Goal: Task Accomplishment & Management: Manage account settings

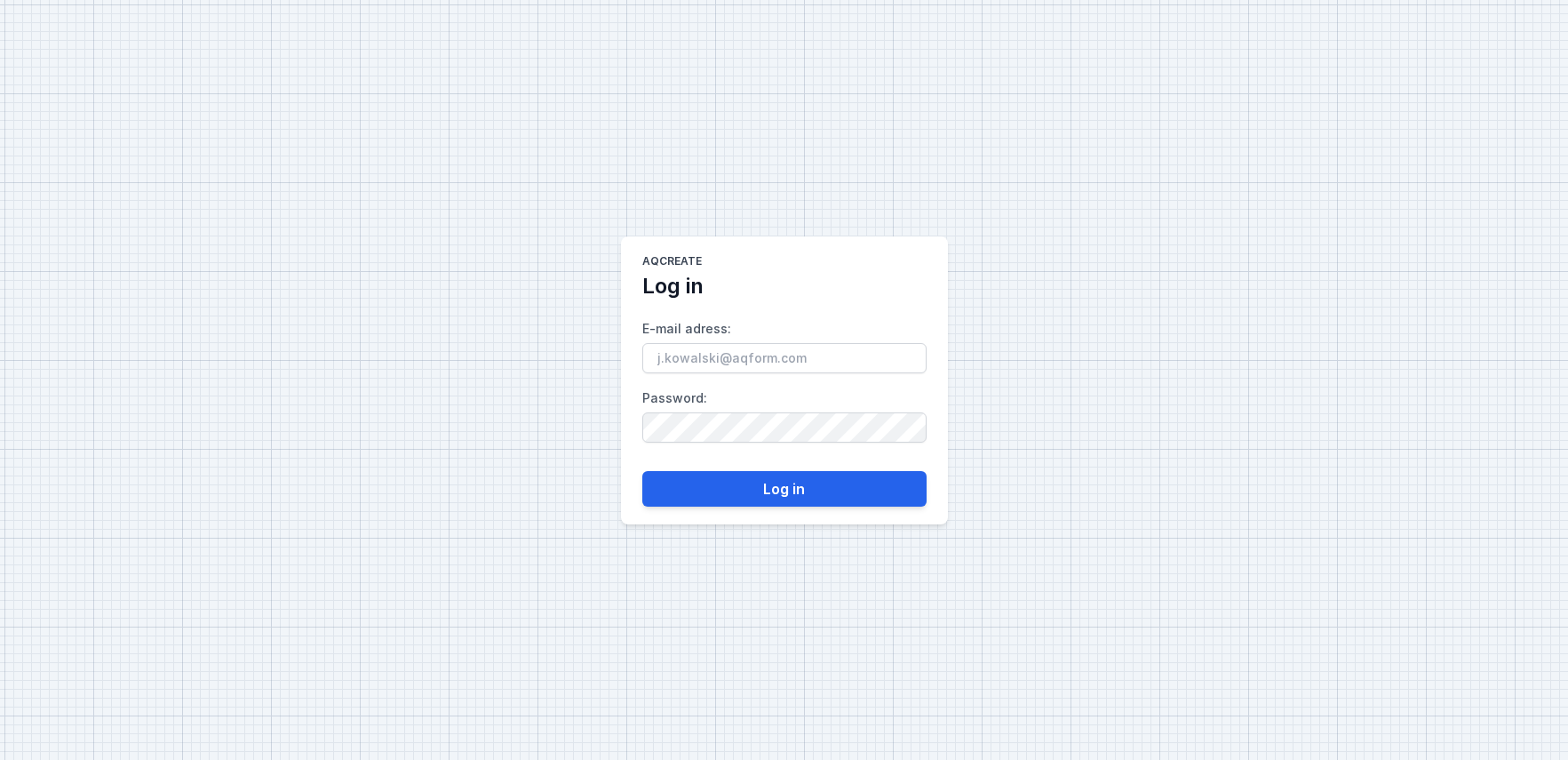
click at [708, 359] on input "E-mail adress :" at bounding box center [784, 357] width 285 height 30
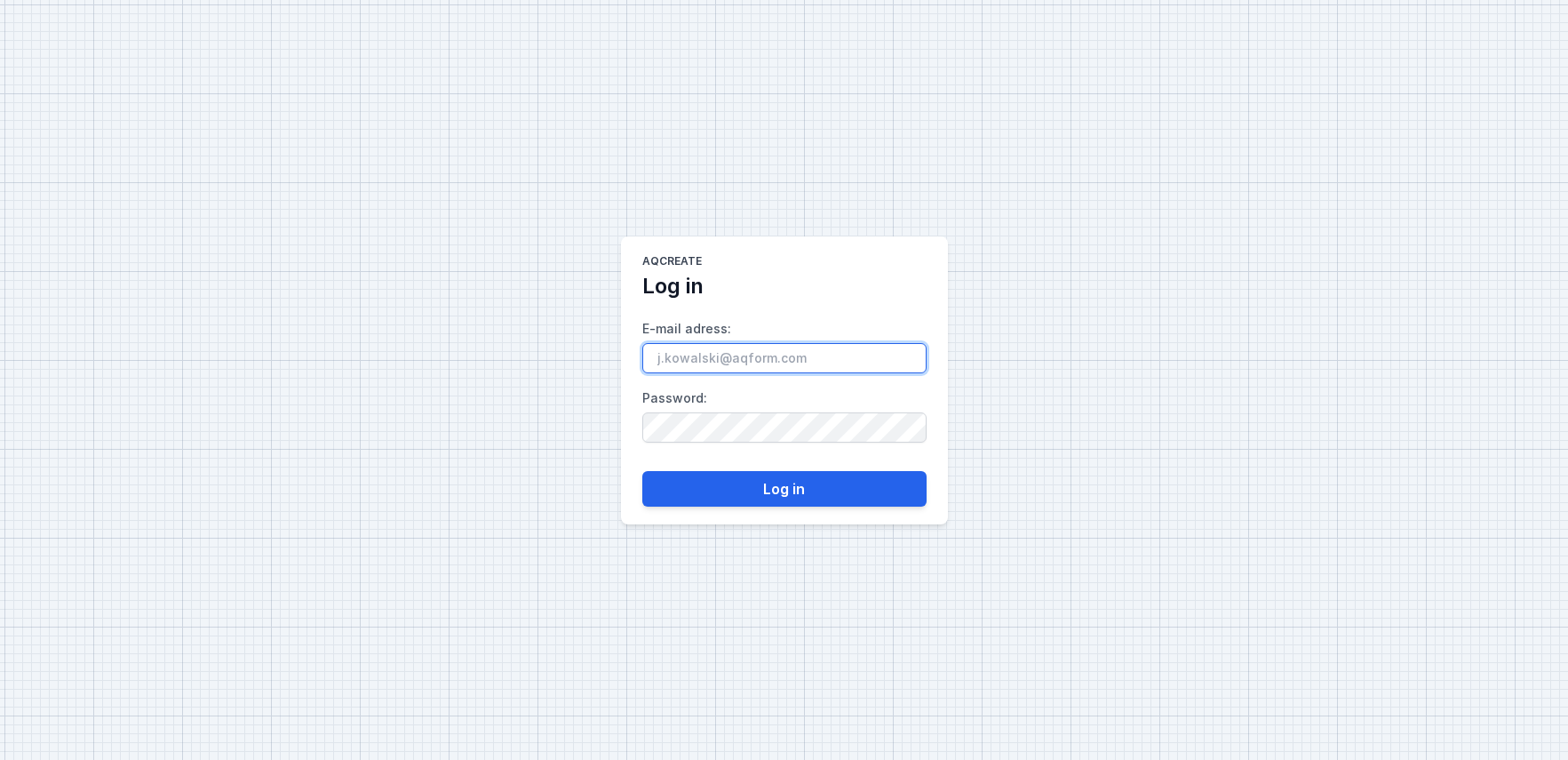
click at [717, 356] on input "E-mail adress :" at bounding box center [784, 357] width 285 height 30
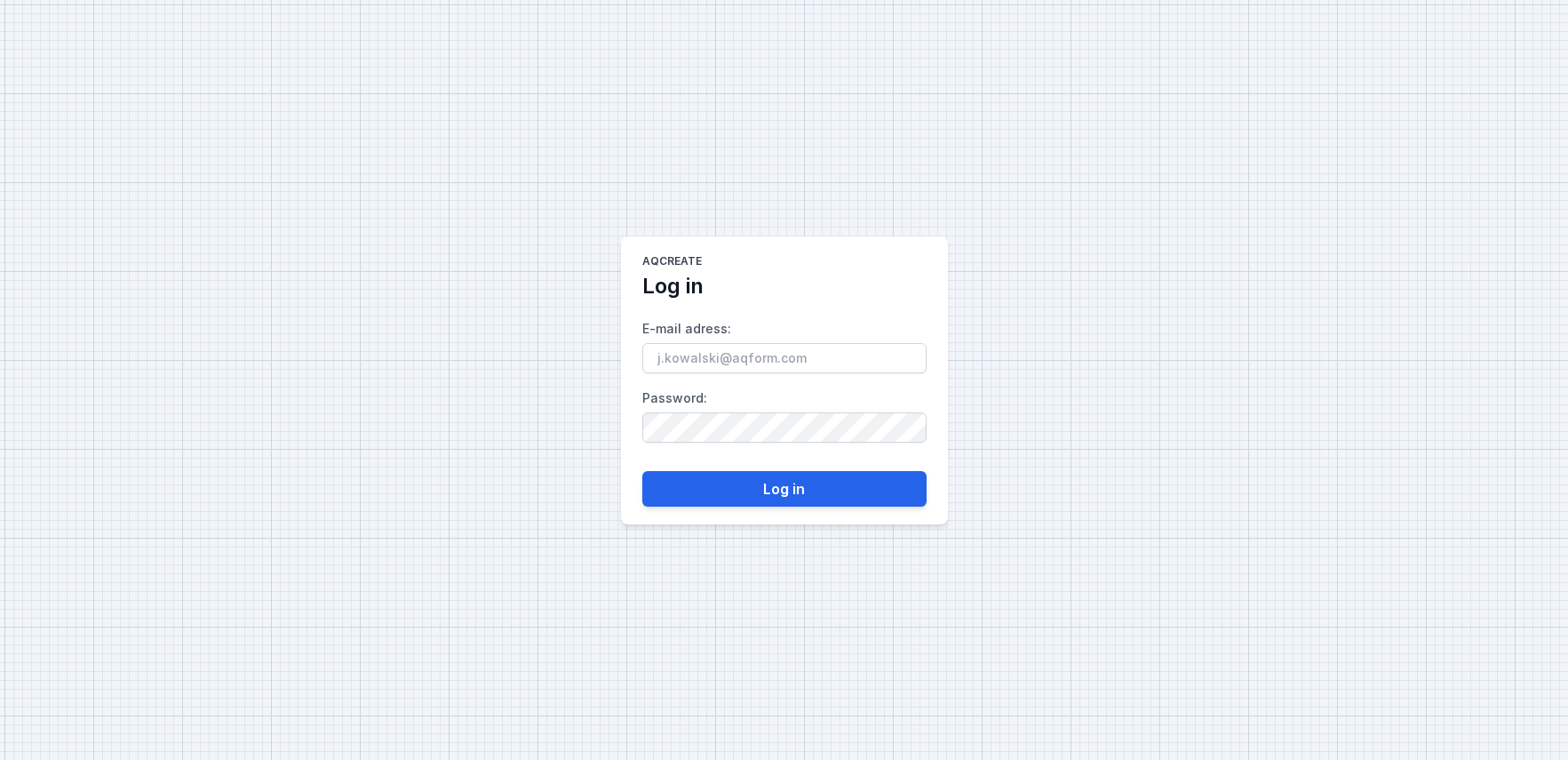
drag, startPoint x: 1518, startPoint y: 318, endPoint x: 1460, endPoint y: 318, distance: 58.0
click at [1517, 318] on div "AQcreate Log in E-mail adress : Password : Log in" at bounding box center [784, 380] width 1568 height 760
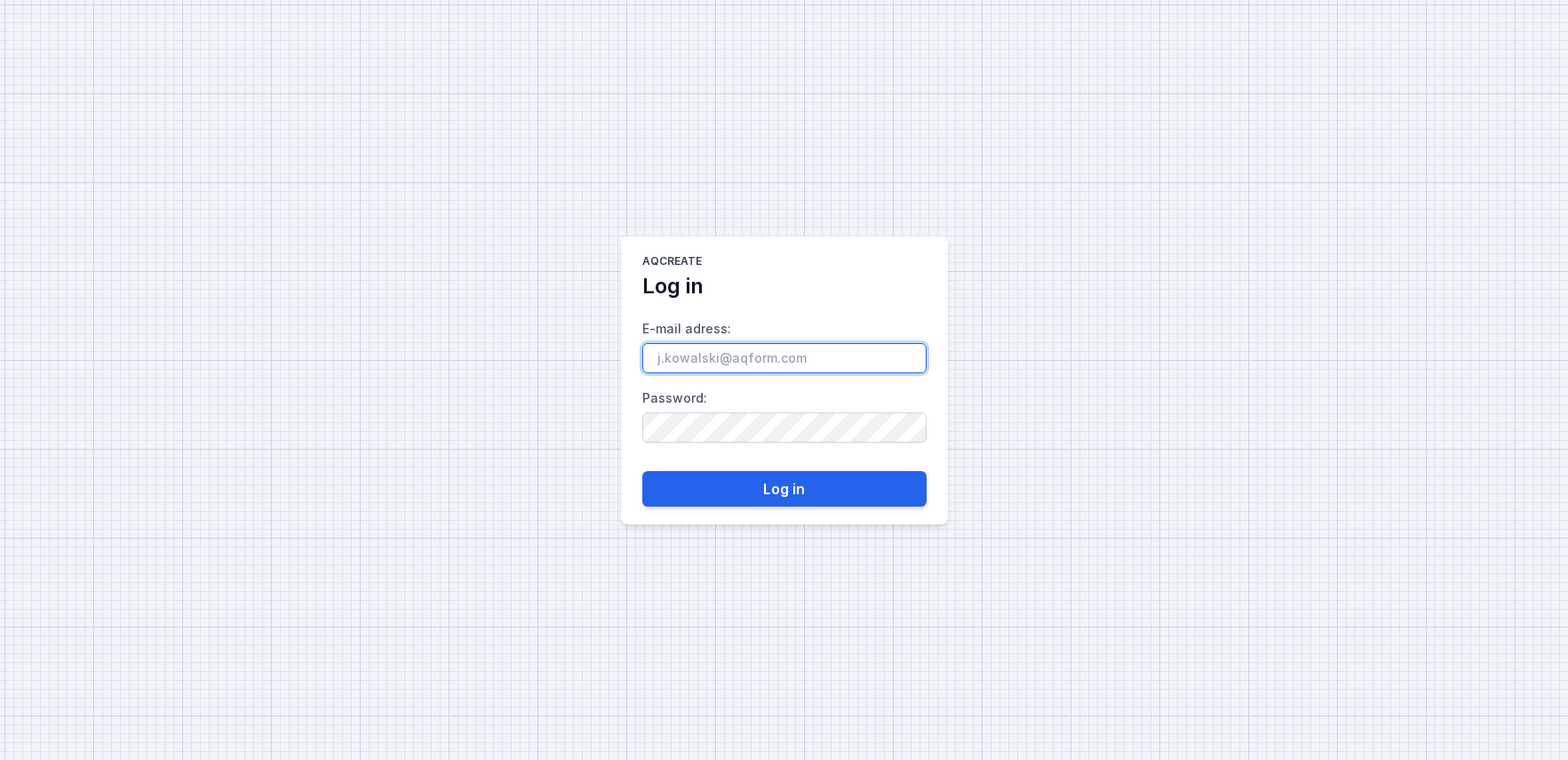
click at [704, 361] on input "E-mail adress :" at bounding box center [784, 357] width 285 height 30
paste input "[EMAIL_ADDRESS][DOMAIN_NAME]"
type input "[EMAIL_ADDRESS][DOMAIN_NAME]"
drag, startPoint x: 1526, startPoint y: 351, endPoint x: 1443, endPoint y: 352, distance: 83.0
click at [1526, 351] on div "AQcreate Log in E-mail adress : [EMAIL_ADDRESS][DOMAIN_NAME] Password : Log in" at bounding box center [784, 380] width 1568 height 760
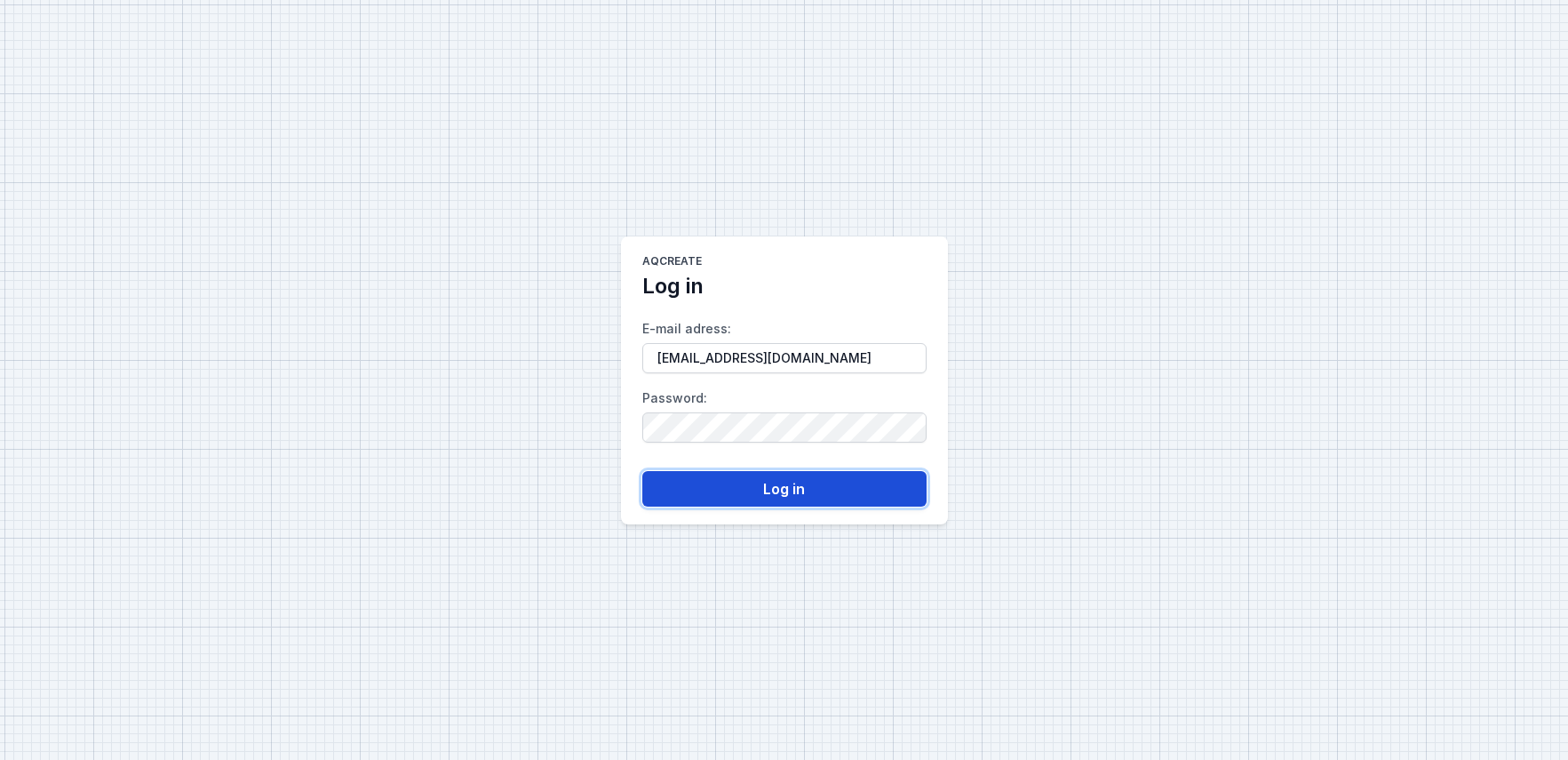
click at [761, 484] on button "Log in" at bounding box center [784, 489] width 285 height 35
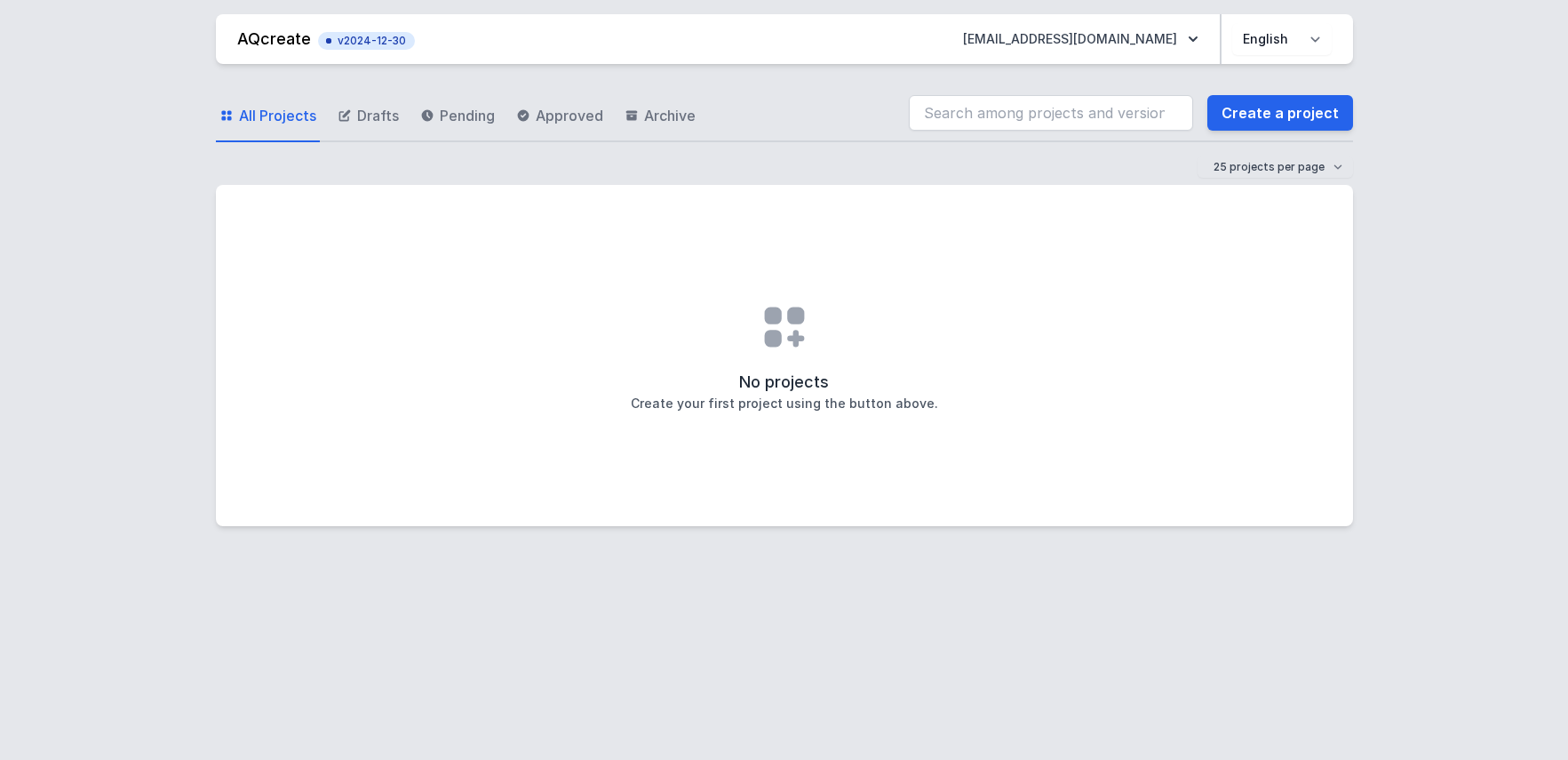
click at [1421, 360] on div "AQcreate v2024-12-30 [EMAIL_ADDRESS][DOMAIN_NAME] Polski English All Projects D…" at bounding box center [784, 380] width 1568 height 760
click at [1288, 43] on select "Polski English" at bounding box center [1281, 39] width 99 height 32
click at [1373, 316] on div "AQcreate v2024-12-30 [EMAIL_ADDRESS][DOMAIN_NAME] Polski English All Projects D…" at bounding box center [784, 380] width 1568 height 760
click at [130, 176] on div "AQcreate v2024-12-30 [EMAIL_ADDRESS][DOMAIN_NAME] Polski English All Projects D…" at bounding box center [784, 380] width 1568 height 760
